Goal: Task Accomplishment & Management: Use online tool/utility

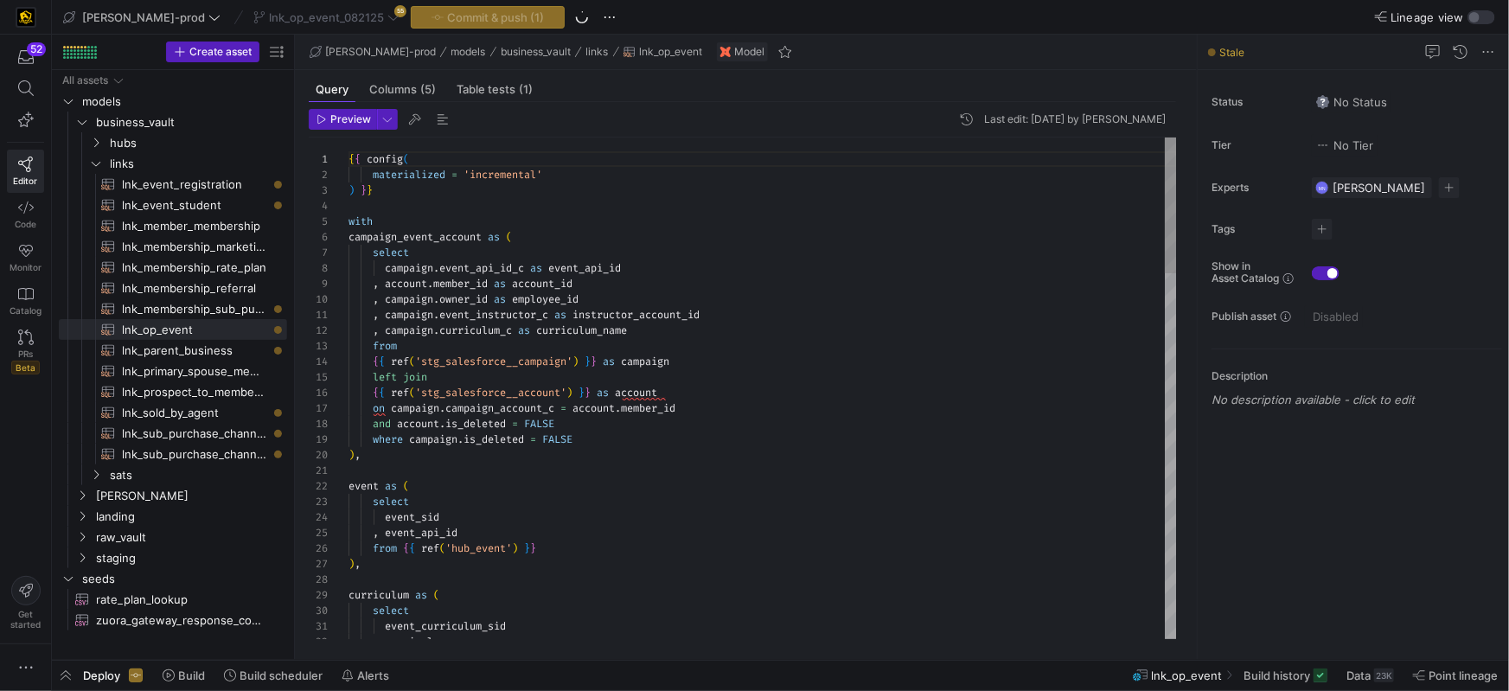
scroll to position [156, 0]
drag, startPoint x: 853, startPoint y: 275, endPoint x: 842, endPoint y: 275, distance: 10.4
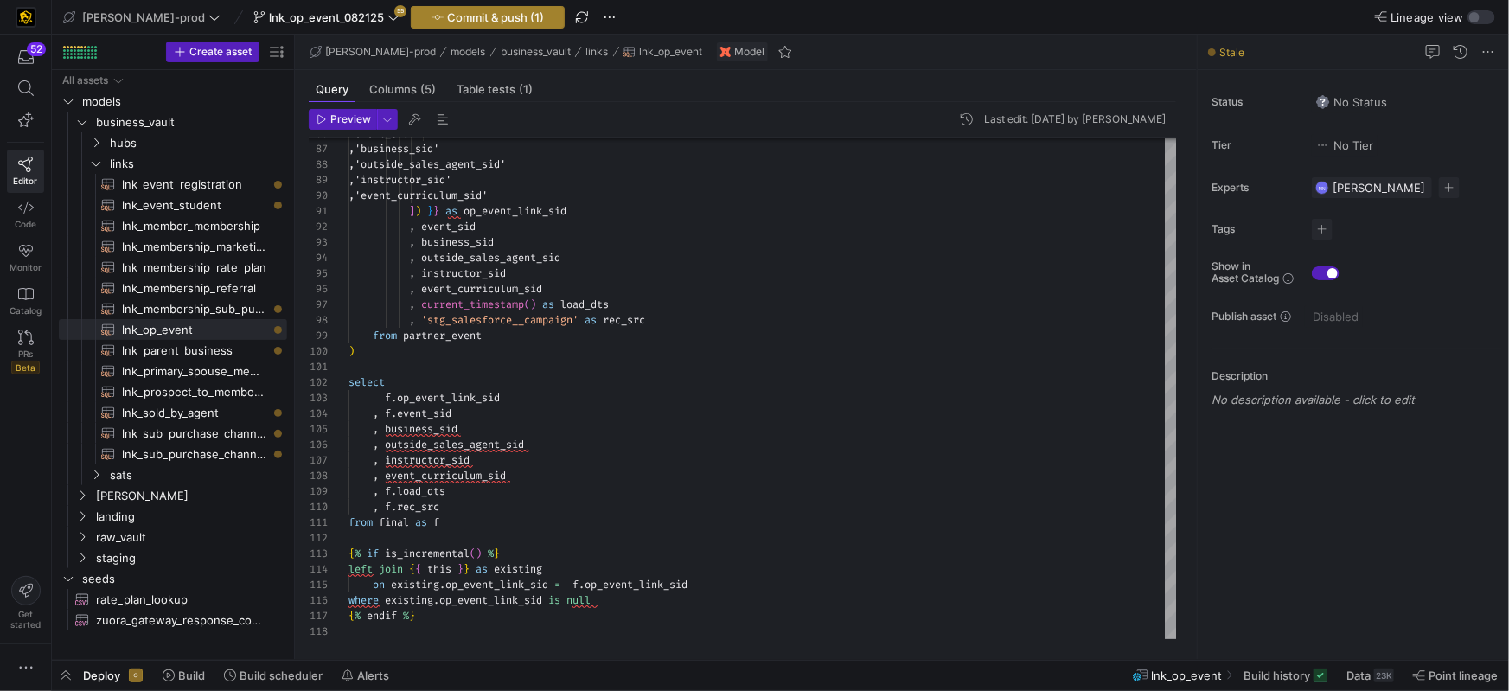
click at [447, 13] on span "Commit & push (1)" at bounding box center [495, 17] width 97 height 14
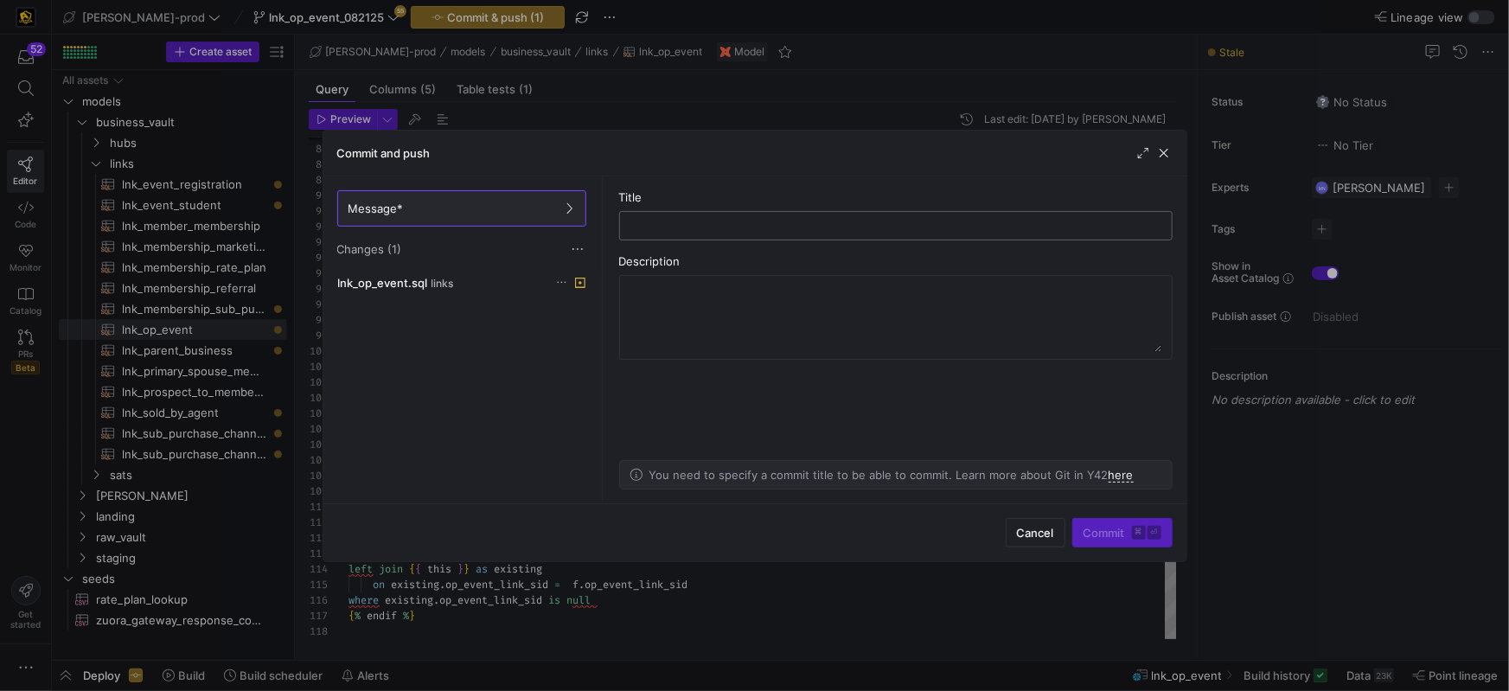
click at [699, 225] on input "text" at bounding box center [896, 226] width 524 height 14
type input "a"
type input "lnk_op_event making relationships options except for EVENT_SID"
click at [1102, 532] on span "Commit ⌘ ⏎" at bounding box center [1123, 533] width 78 height 14
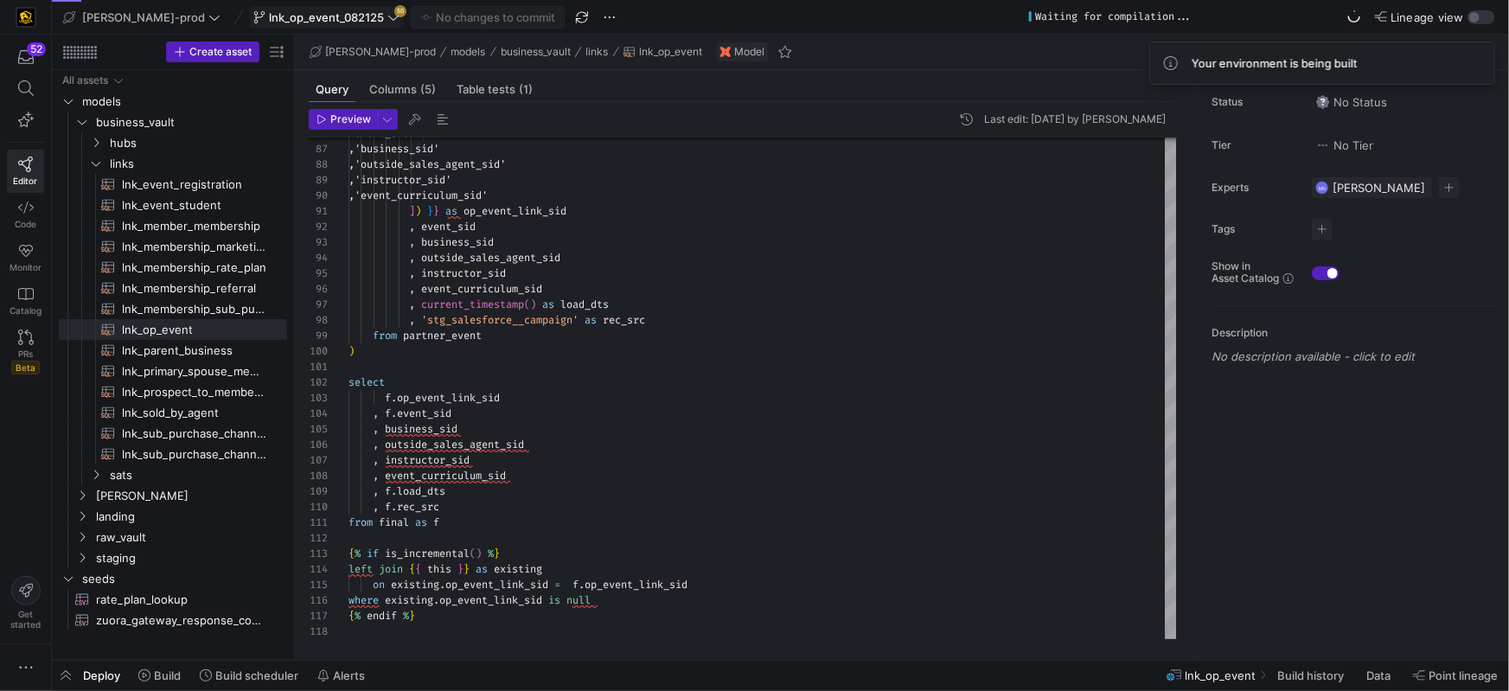
click at [301, 16] on span "lnk_op_event_082125" at bounding box center [326, 17] width 115 height 14
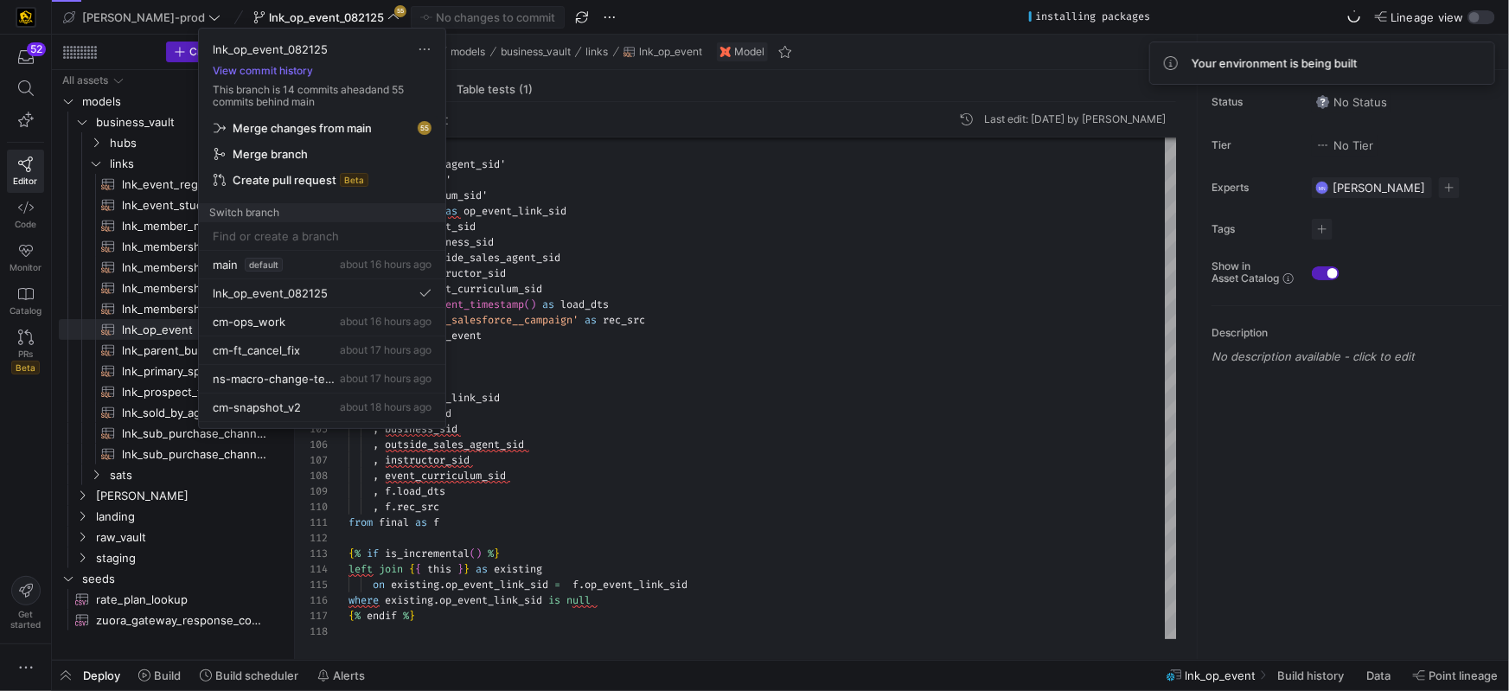
click at [314, 126] on span "Merge changes from main" at bounding box center [302, 128] width 139 height 14
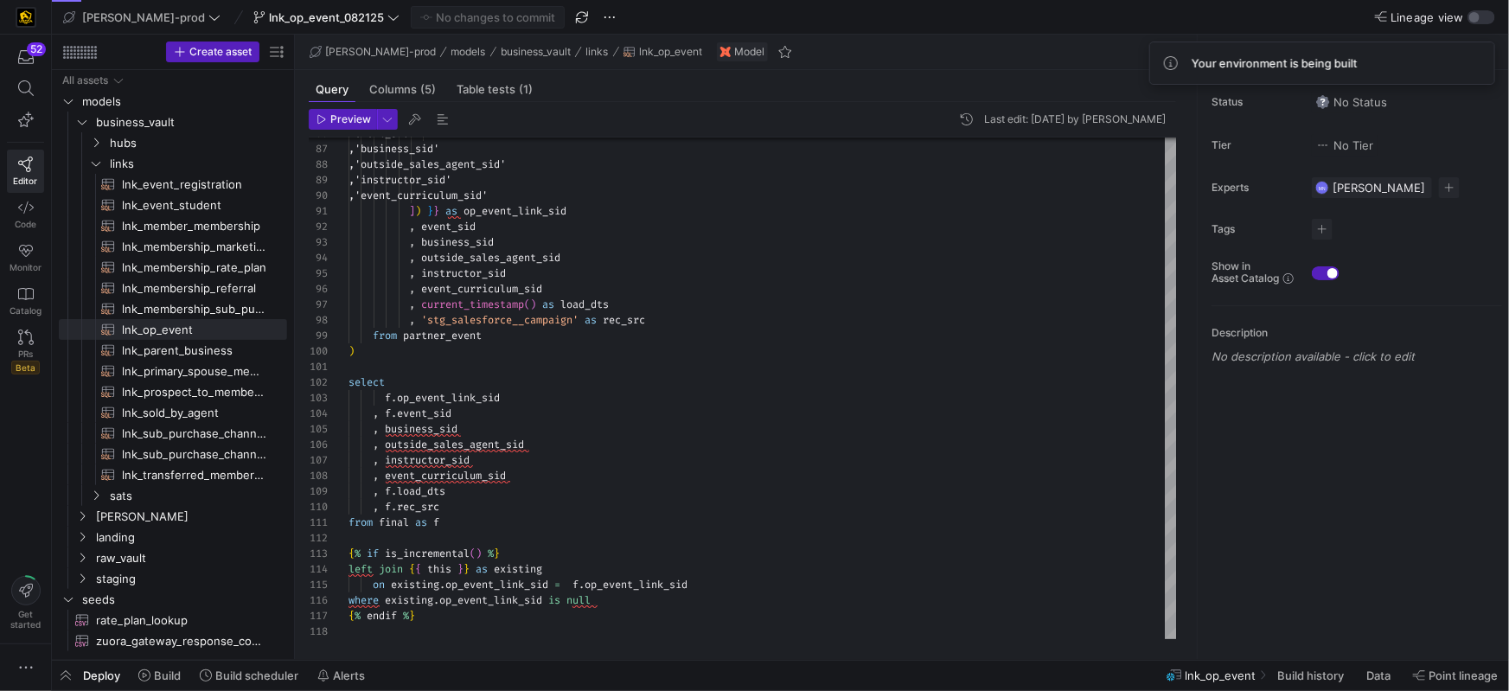
click at [112, 676] on span "Deploy" at bounding box center [101, 675] width 37 height 14
click at [112, 676] on div "Deploy Build Build scheduler Alerts lnk_op_event Build history Data Point linea…" at bounding box center [780, 676] width 1457 height 30
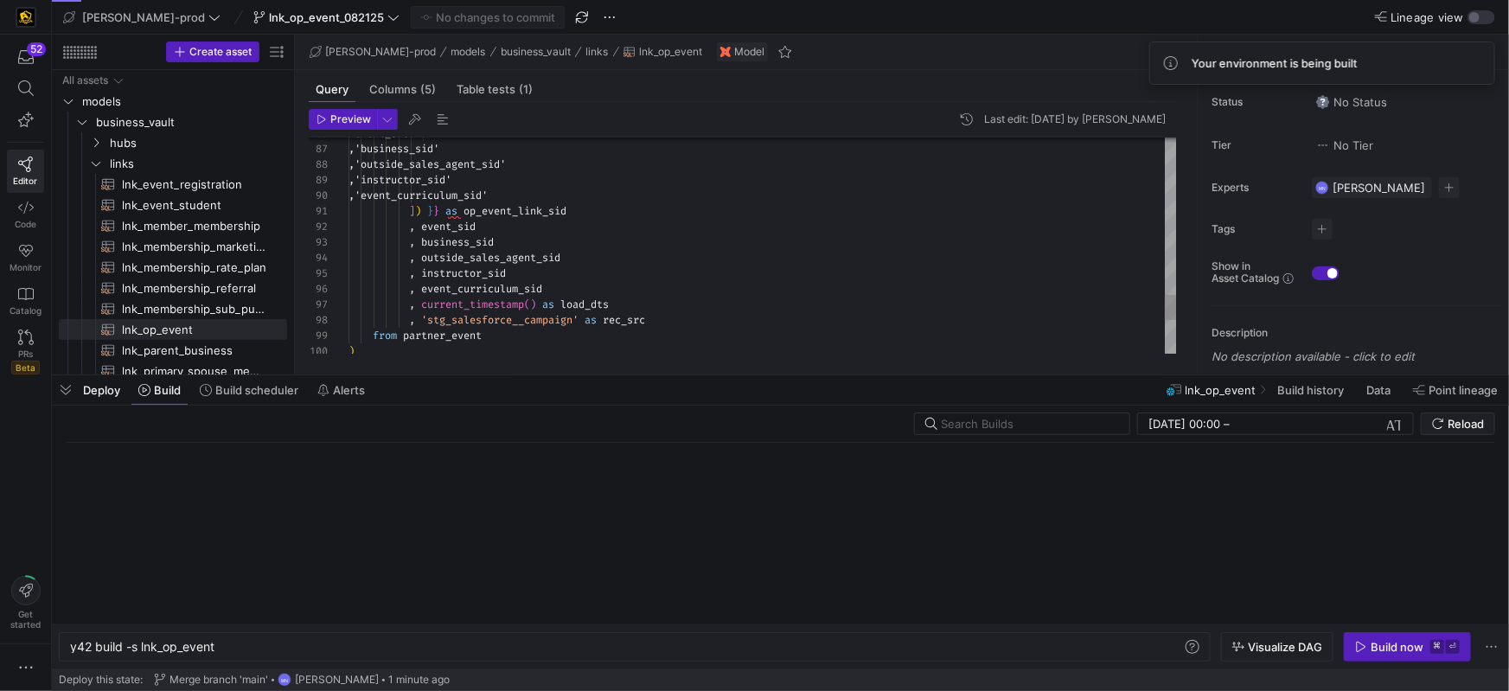
scroll to position [0, 144]
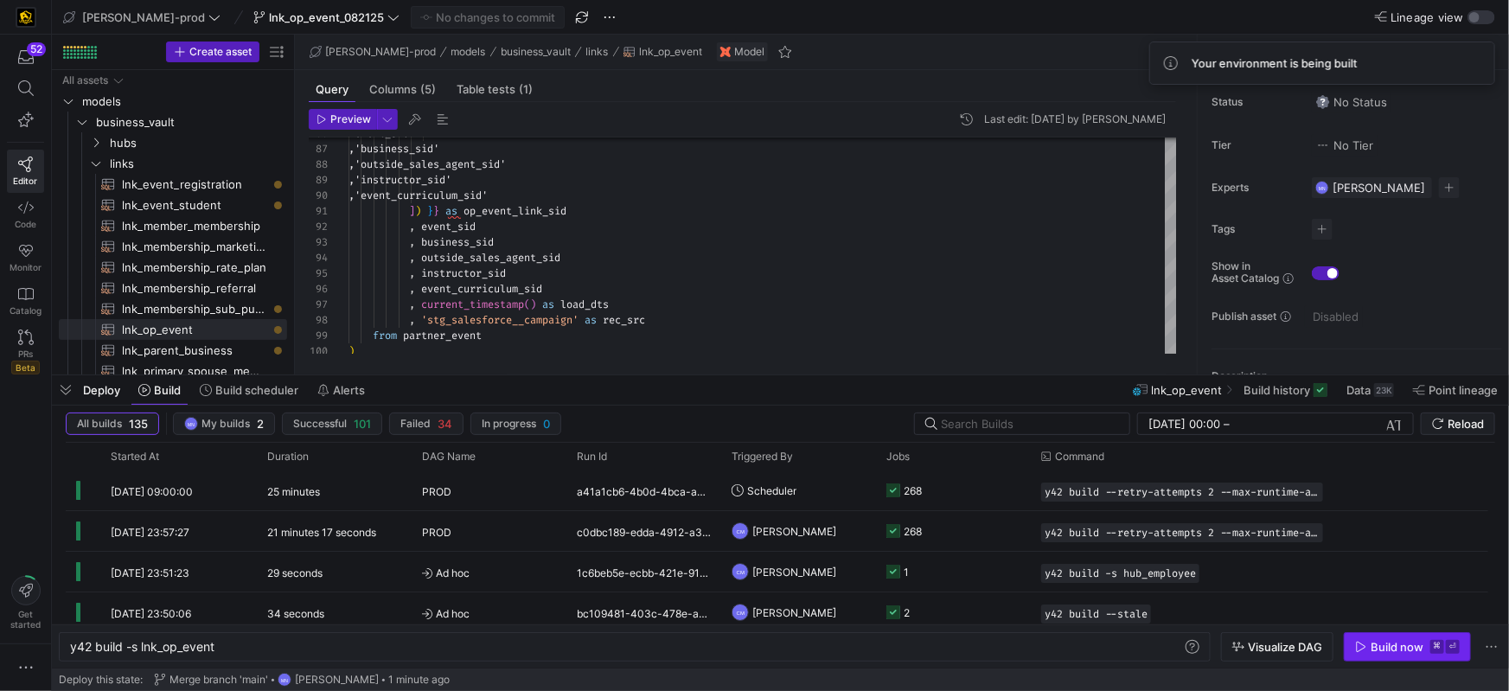
click at [1368, 644] on span "Build now ⌘ ⏎" at bounding box center [1407, 647] width 105 height 14
